Goal: Task Accomplishment & Management: Manage account settings

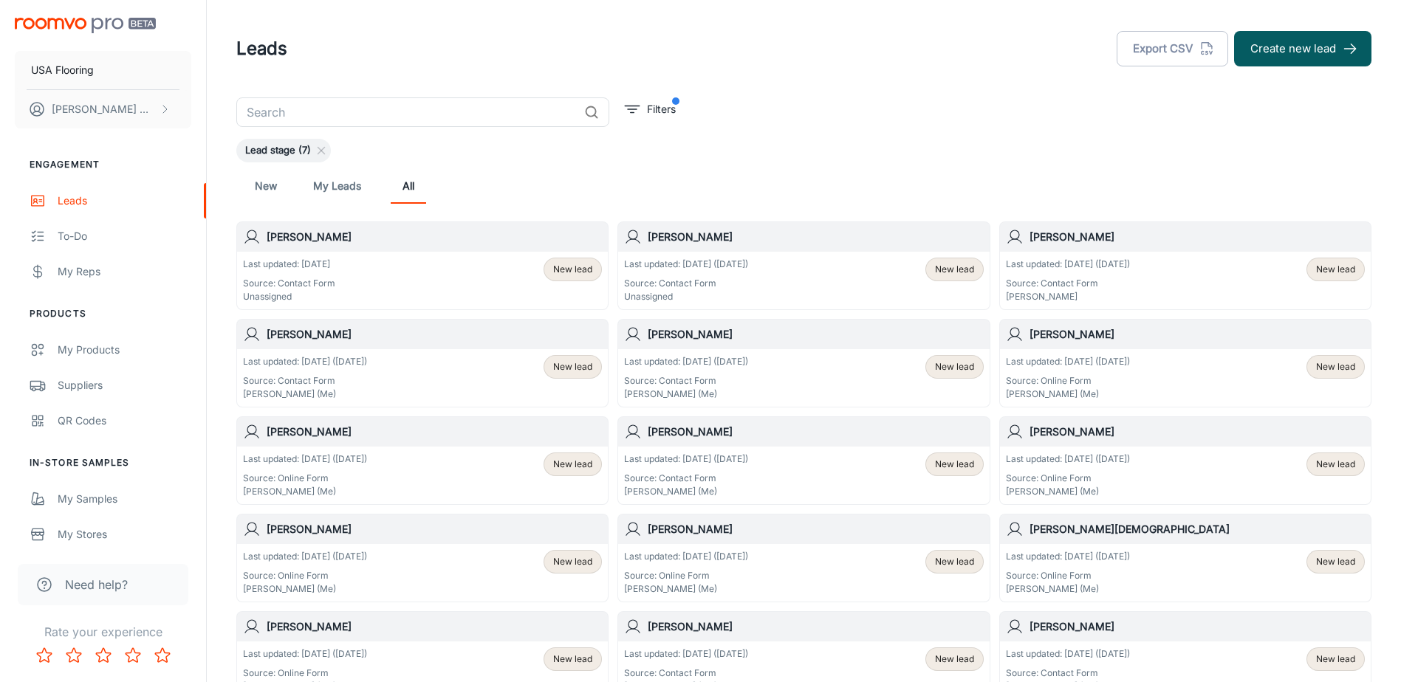
click at [732, 284] on p "Source: Contact Form" at bounding box center [686, 283] width 124 height 13
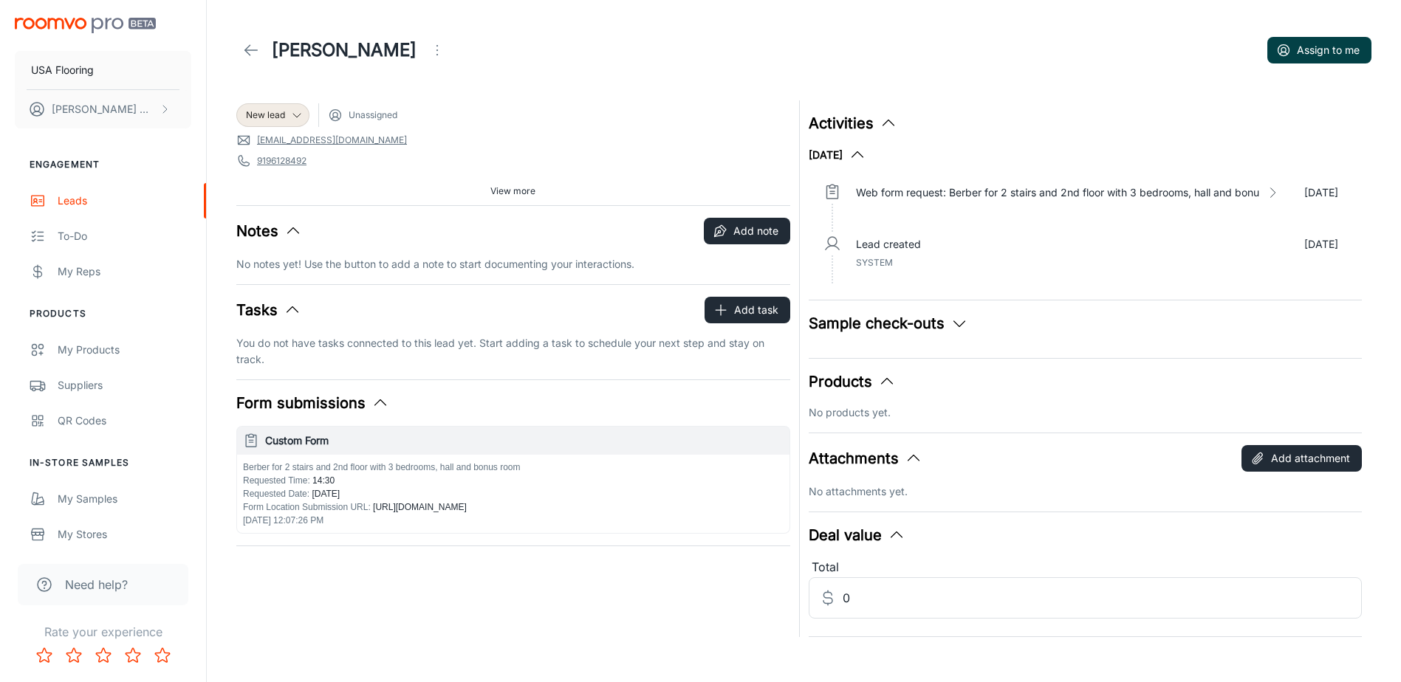
click at [1333, 60] on button "Assign to me" at bounding box center [1319, 50] width 104 height 27
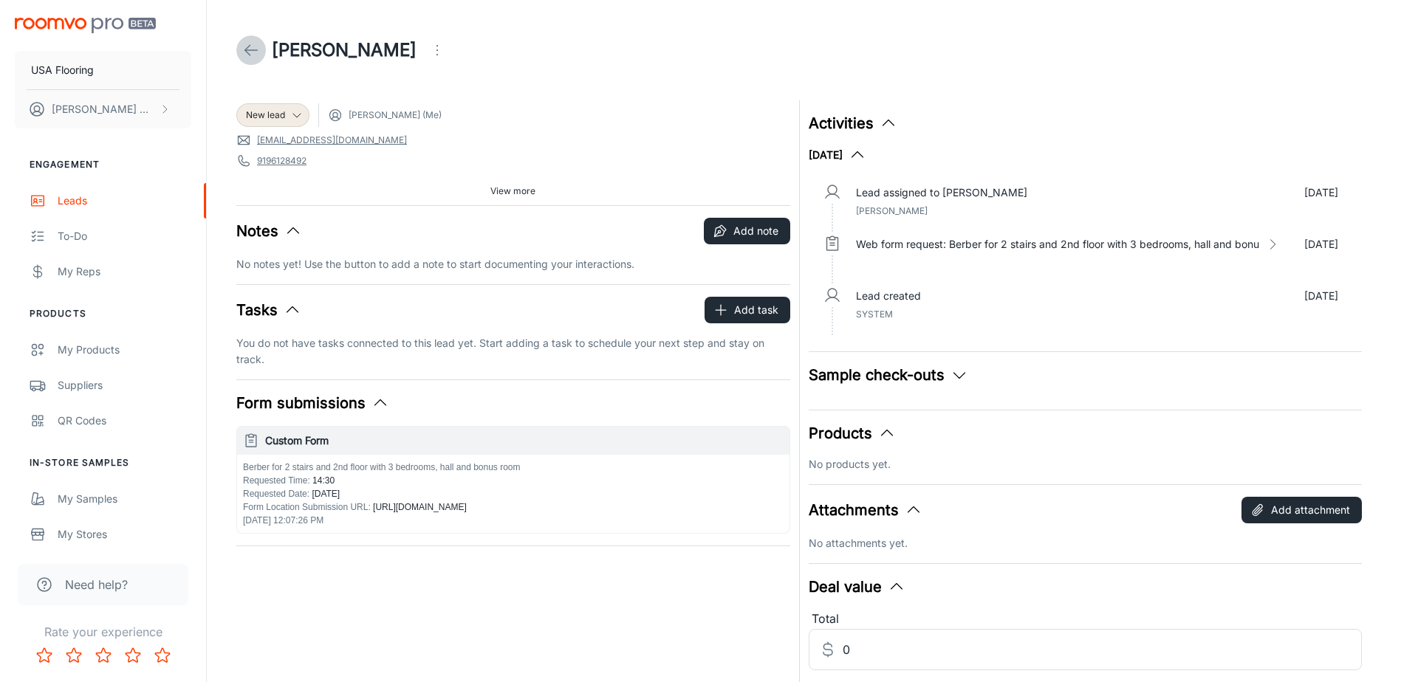
click at [259, 55] on icon at bounding box center [251, 50] width 18 height 18
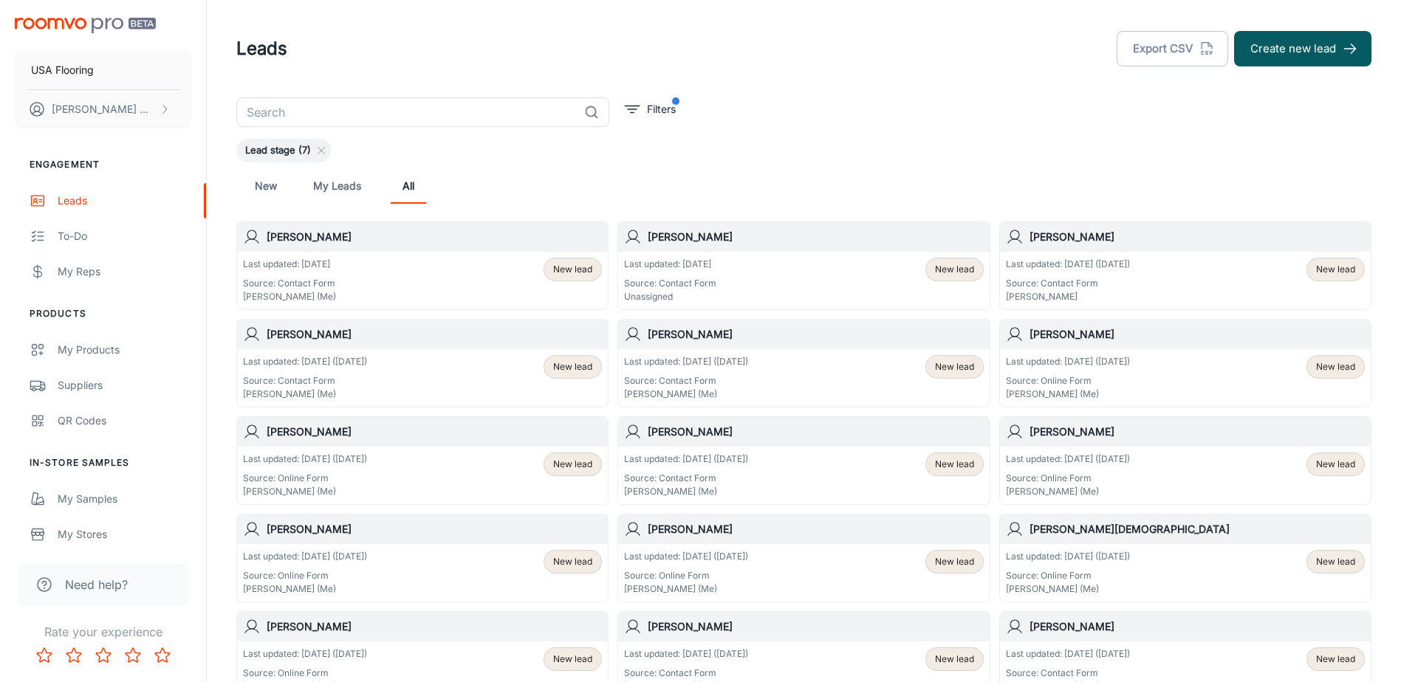
click at [735, 252] on div "Last updated: [DATE] Source: Contact Form Unassigned New lead" at bounding box center [803, 281] width 371 height 58
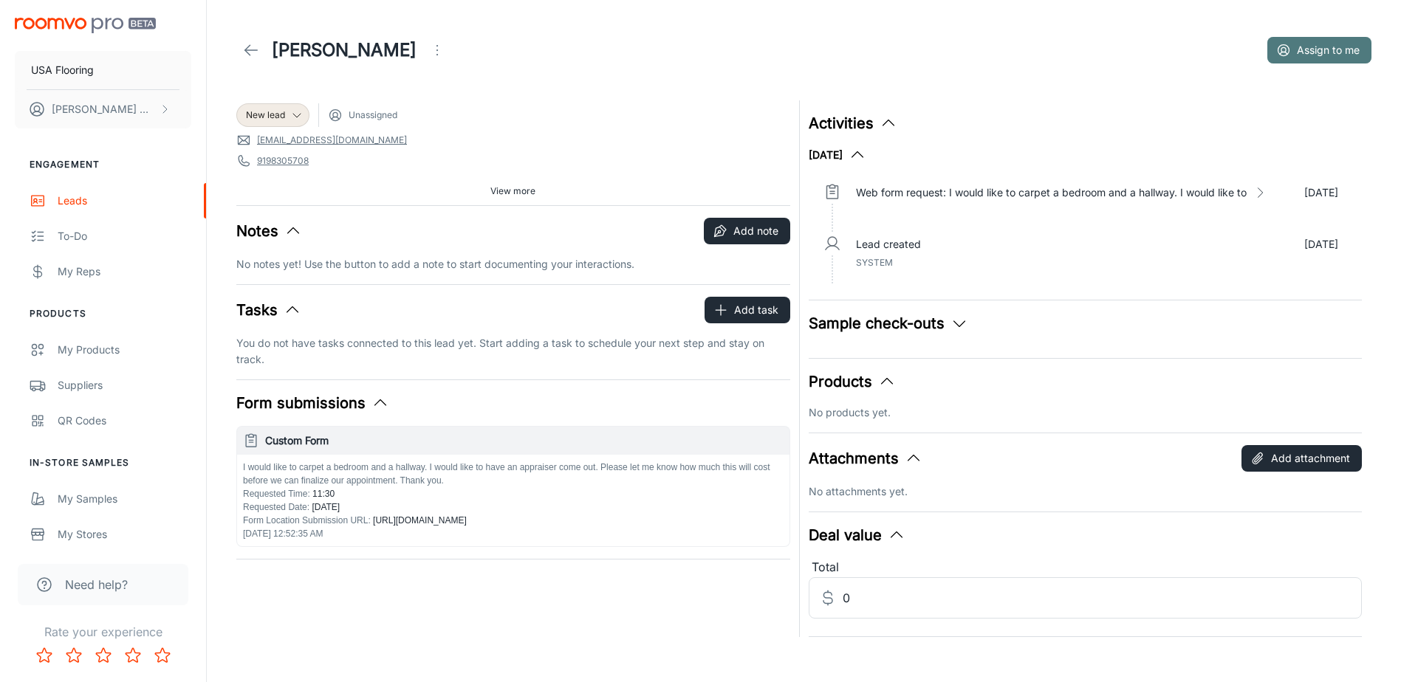
click at [1339, 40] on button "Assign to me" at bounding box center [1319, 50] width 104 height 27
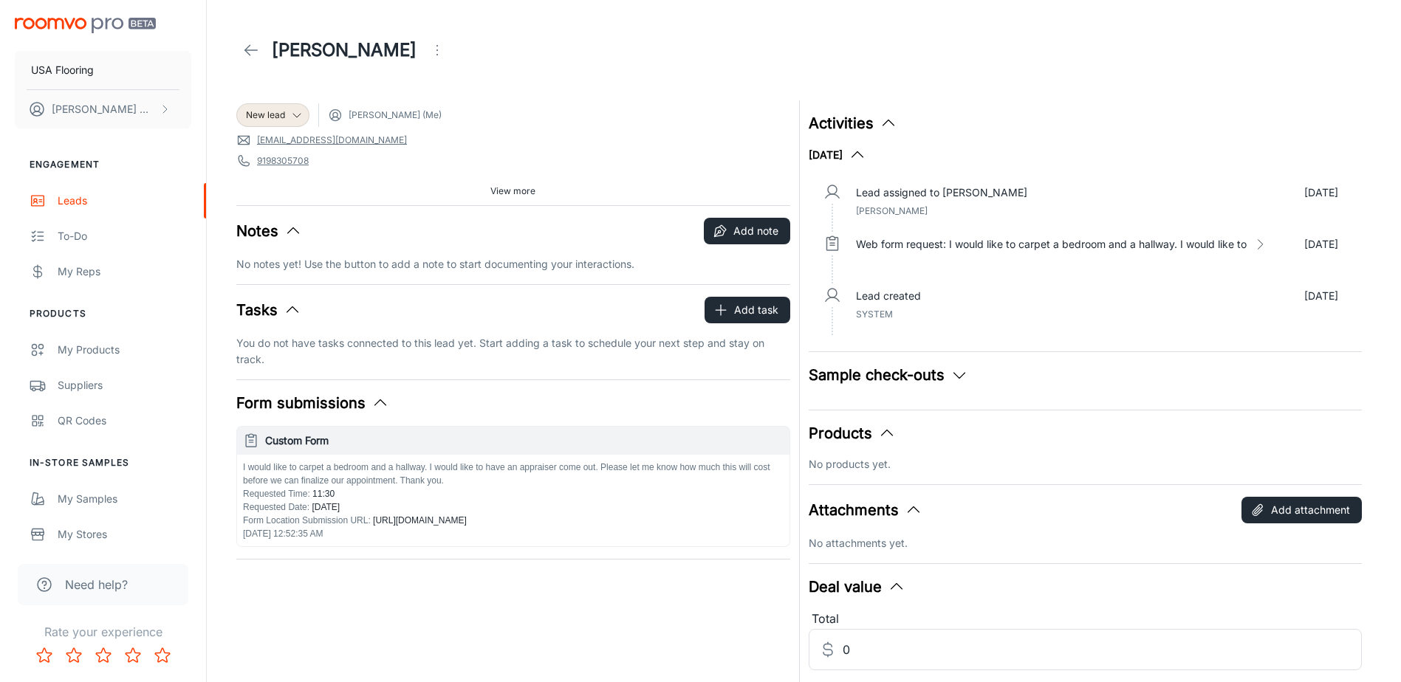
click at [255, 49] on icon at bounding box center [251, 50] width 18 height 18
